Goal: Task Accomplishment & Management: Manage account settings

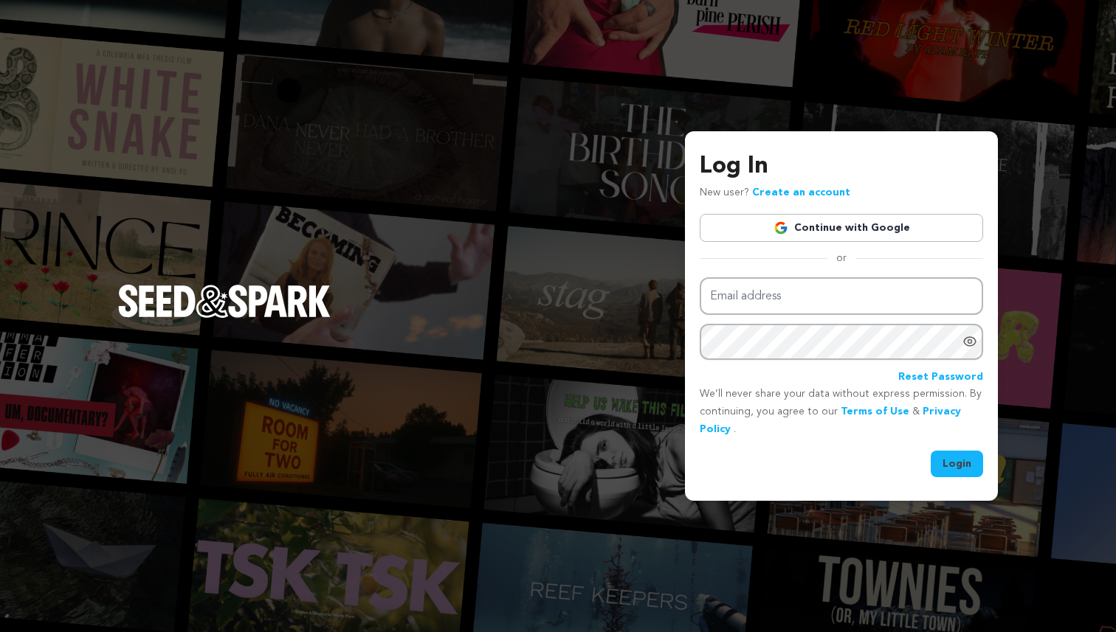
click at [870, 227] on link "Continue with Google" at bounding box center [840, 228] width 283 height 28
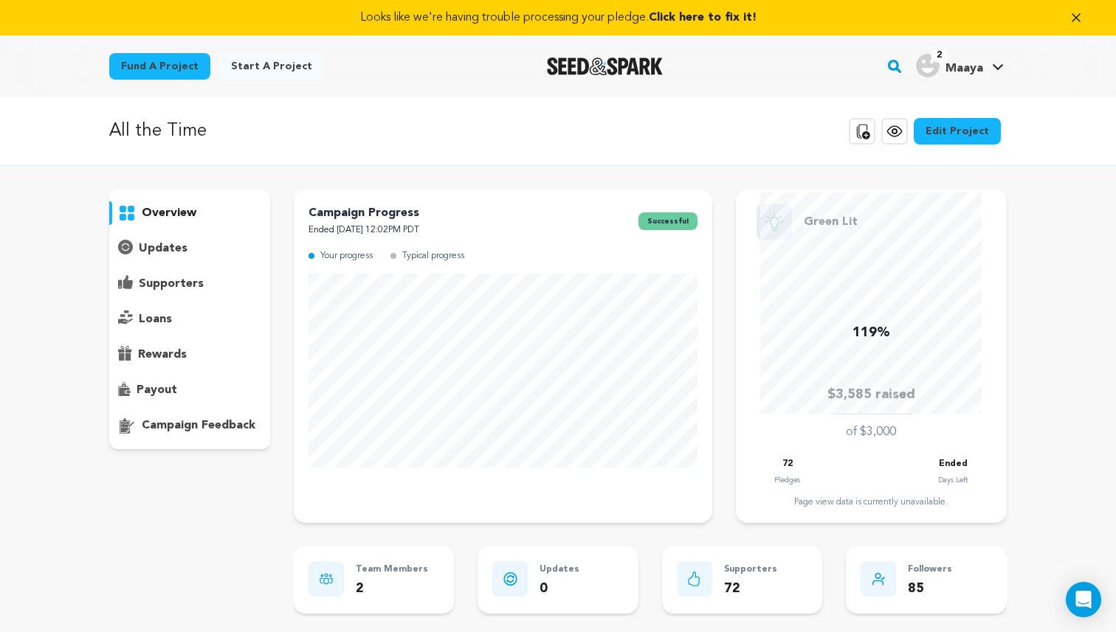
click at [173, 280] on p "supporters" at bounding box center [171, 284] width 65 height 18
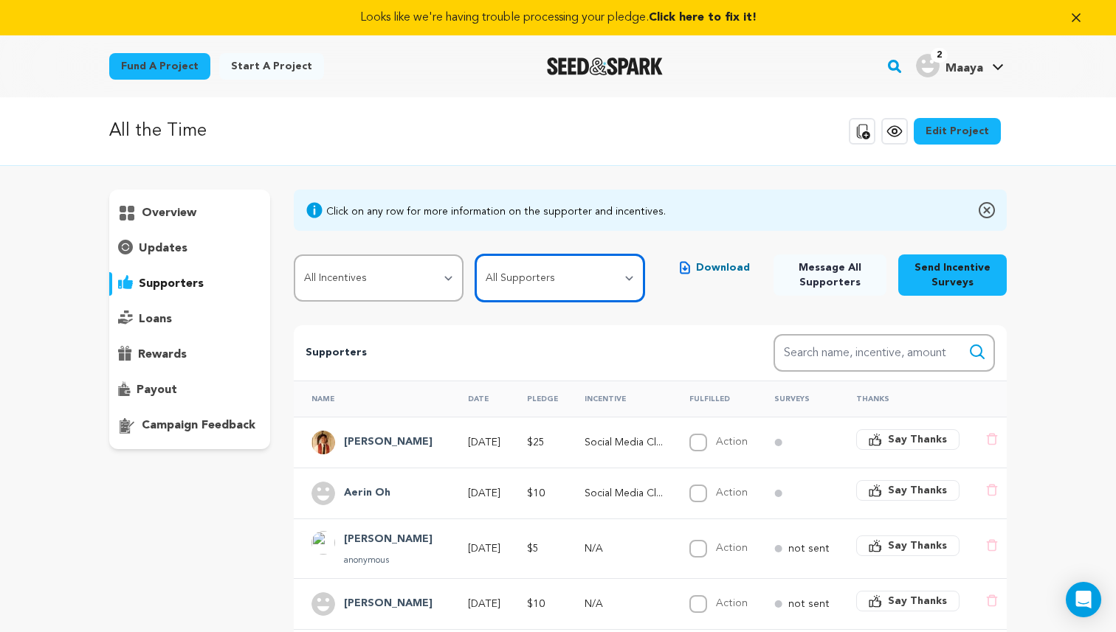
click at [573, 288] on select "All Supporters Survey not sent Survey incomplete Survey complete Incentive not …" at bounding box center [560, 278] width 170 height 47
select select "pledge_incomplete"
click at [477, 255] on select "All Supporters Survey not sent Survey incomplete Survey complete Incentive not …" at bounding box center [560, 278] width 170 height 47
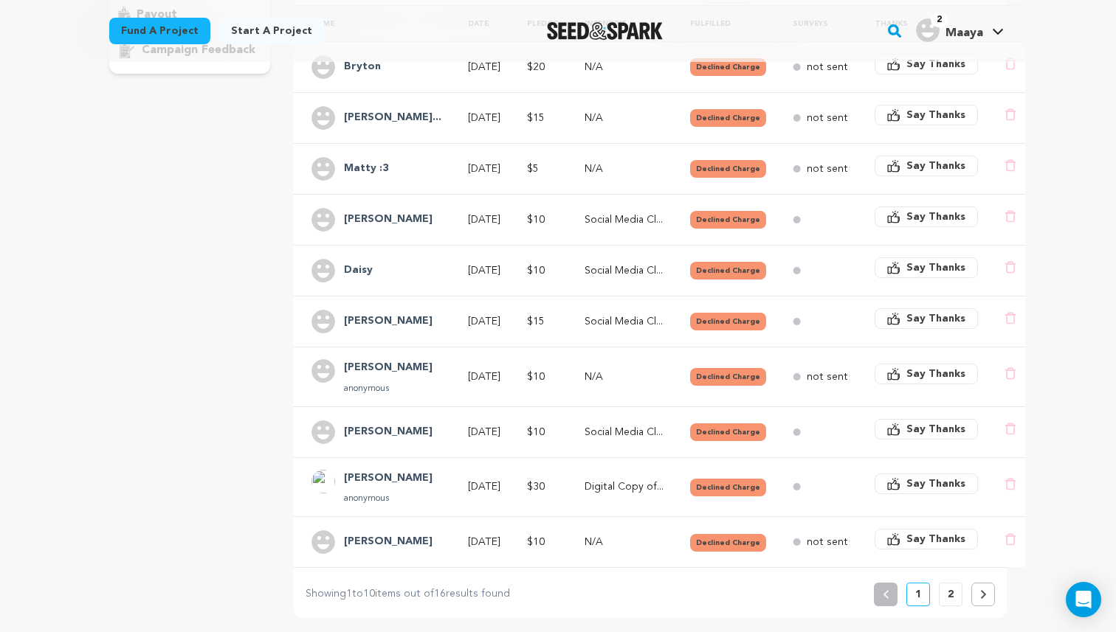
scroll to position [356, 0]
